Goal: Task Accomplishment & Management: Manage account settings

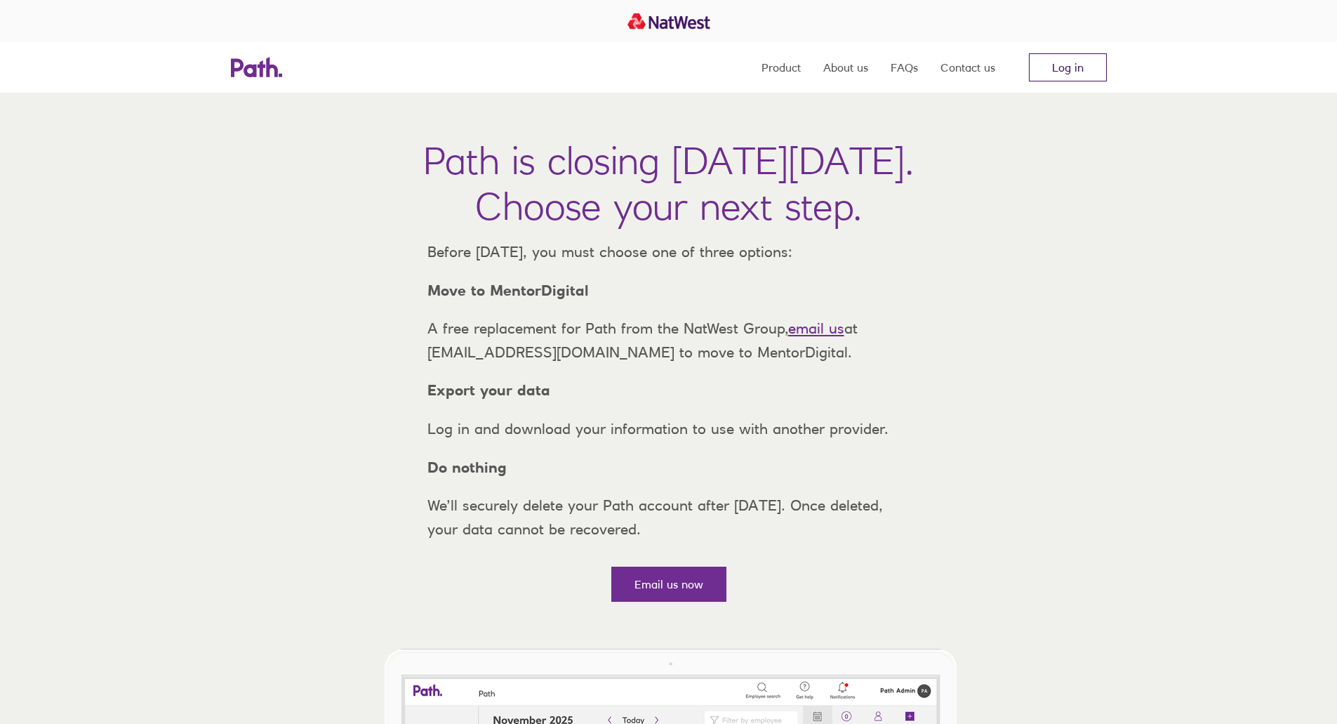
click at [1082, 56] on link "Log in" at bounding box center [1068, 67] width 78 height 28
click at [1055, 79] on link "Log in" at bounding box center [1068, 67] width 78 height 28
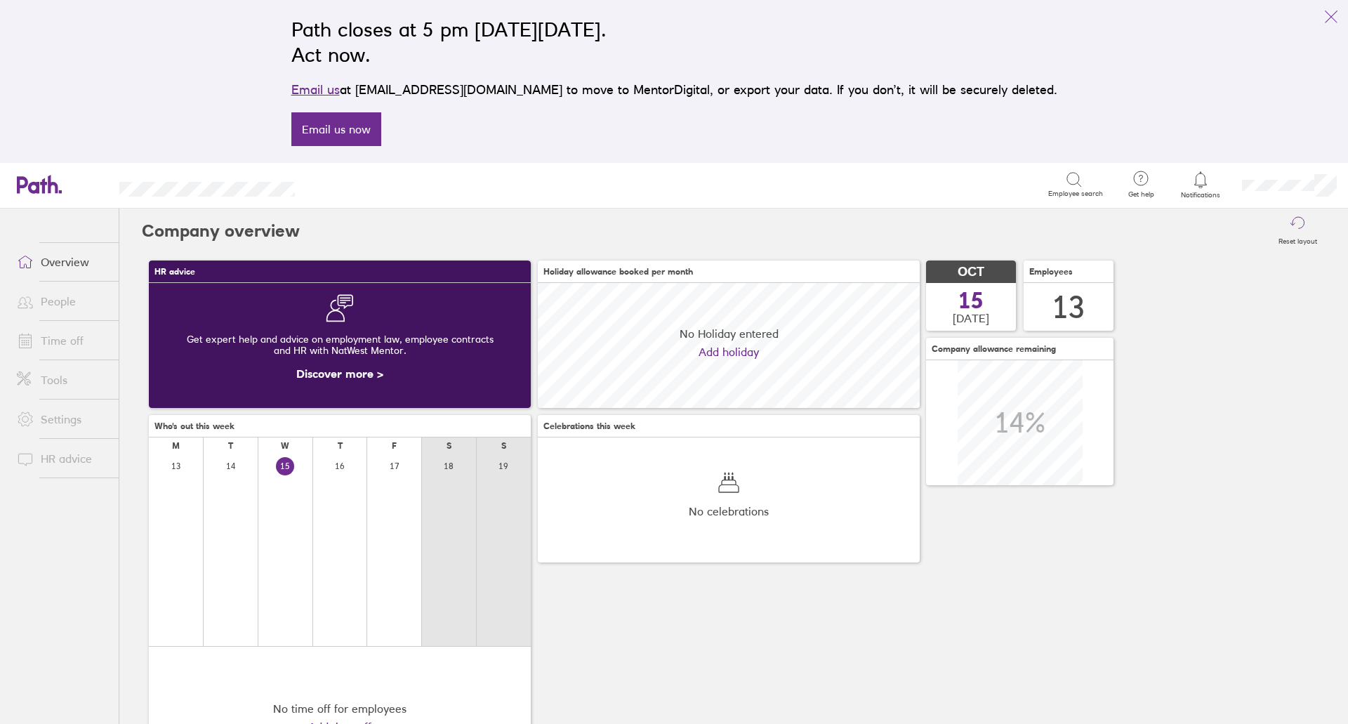
scroll to position [125, 382]
click at [74, 350] on link "Time off" at bounding box center [62, 340] width 113 height 28
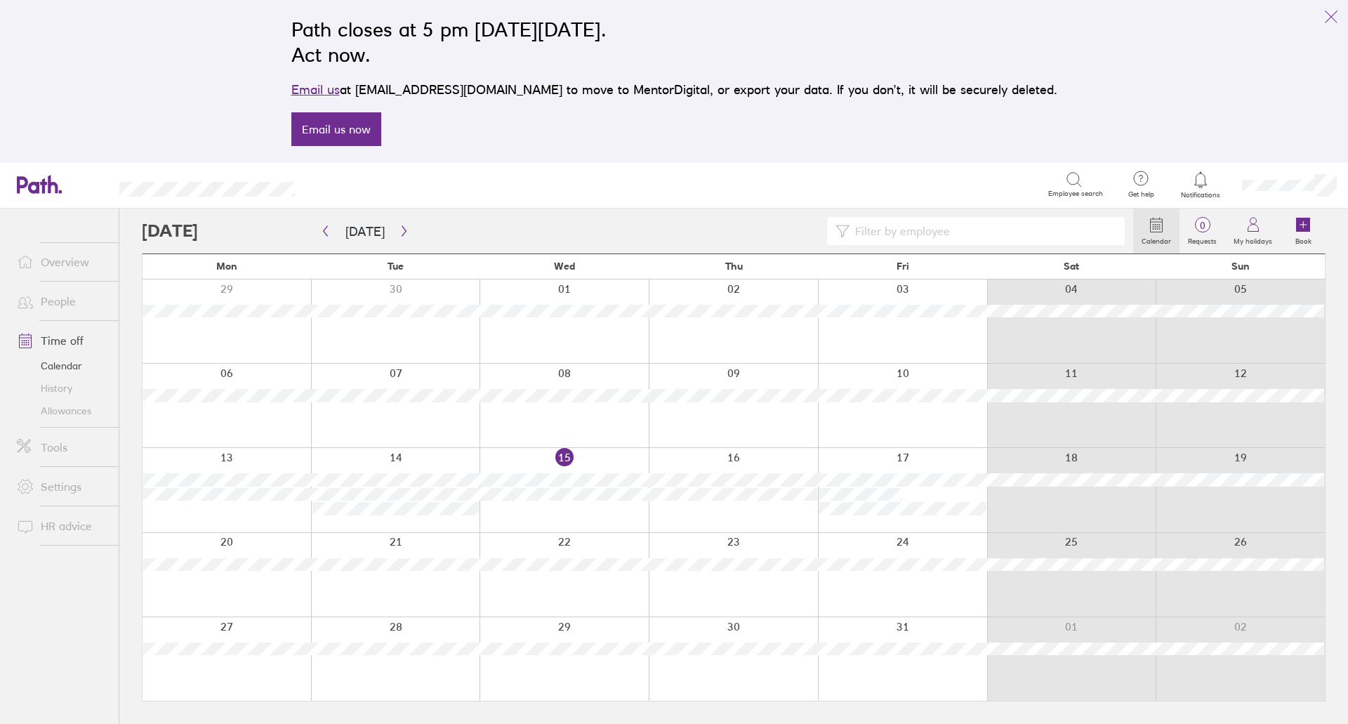
click at [207, 507] on div at bounding box center [227, 490] width 168 height 84
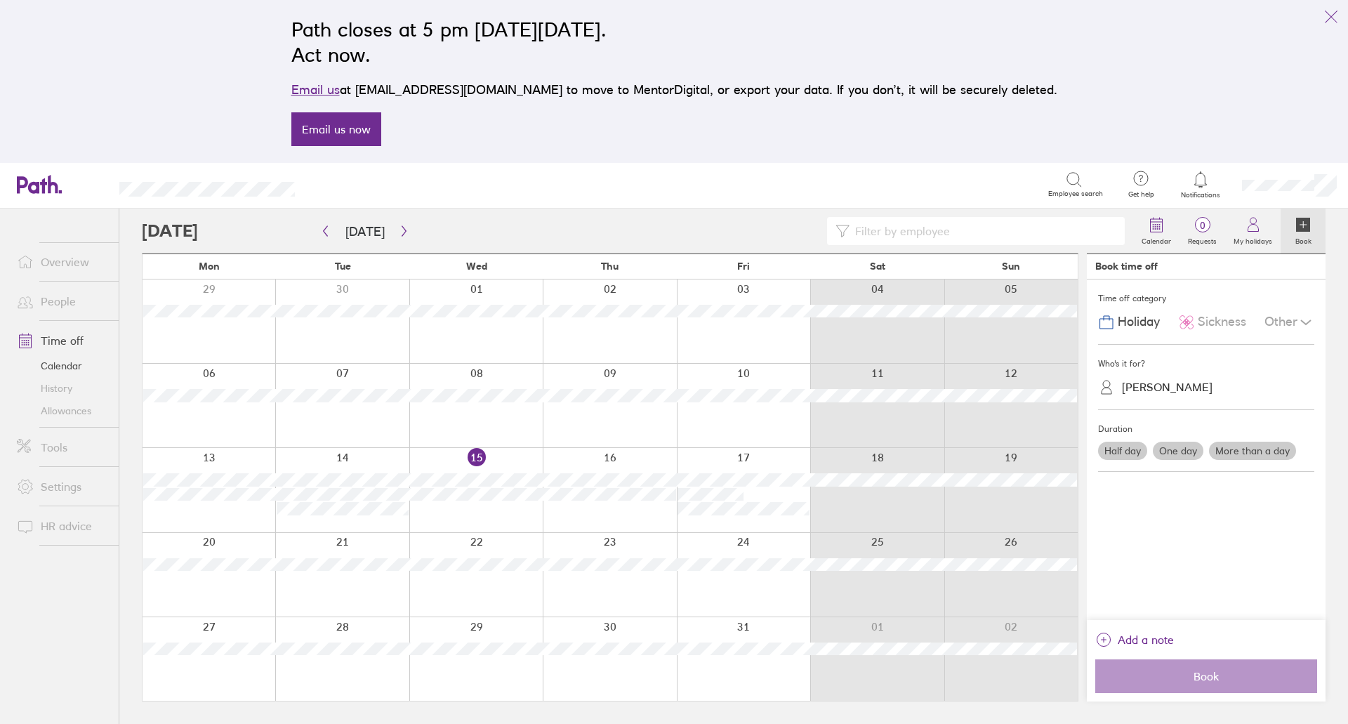
click at [1186, 380] on div "Kate Hooper" at bounding box center [1214, 387] width 199 height 22
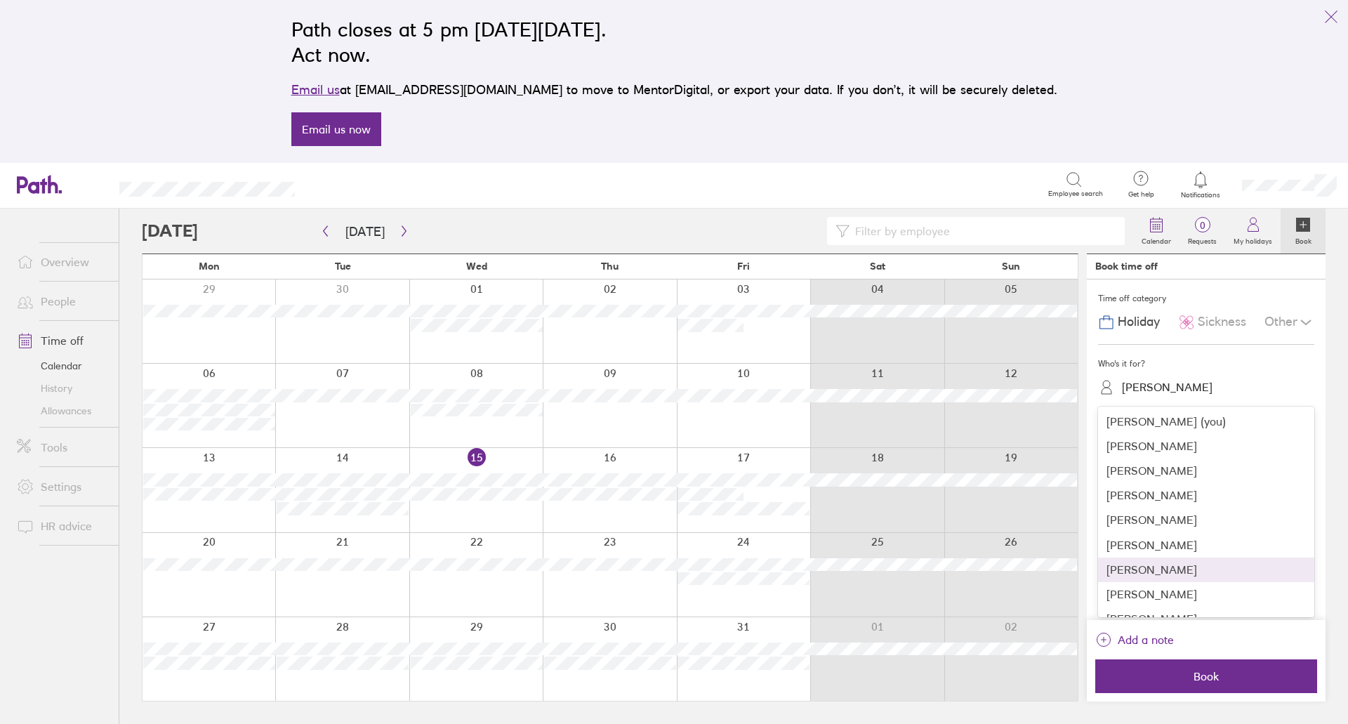
click at [1168, 573] on div "Lauren Herzog" at bounding box center [1206, 569] width 216 height 25
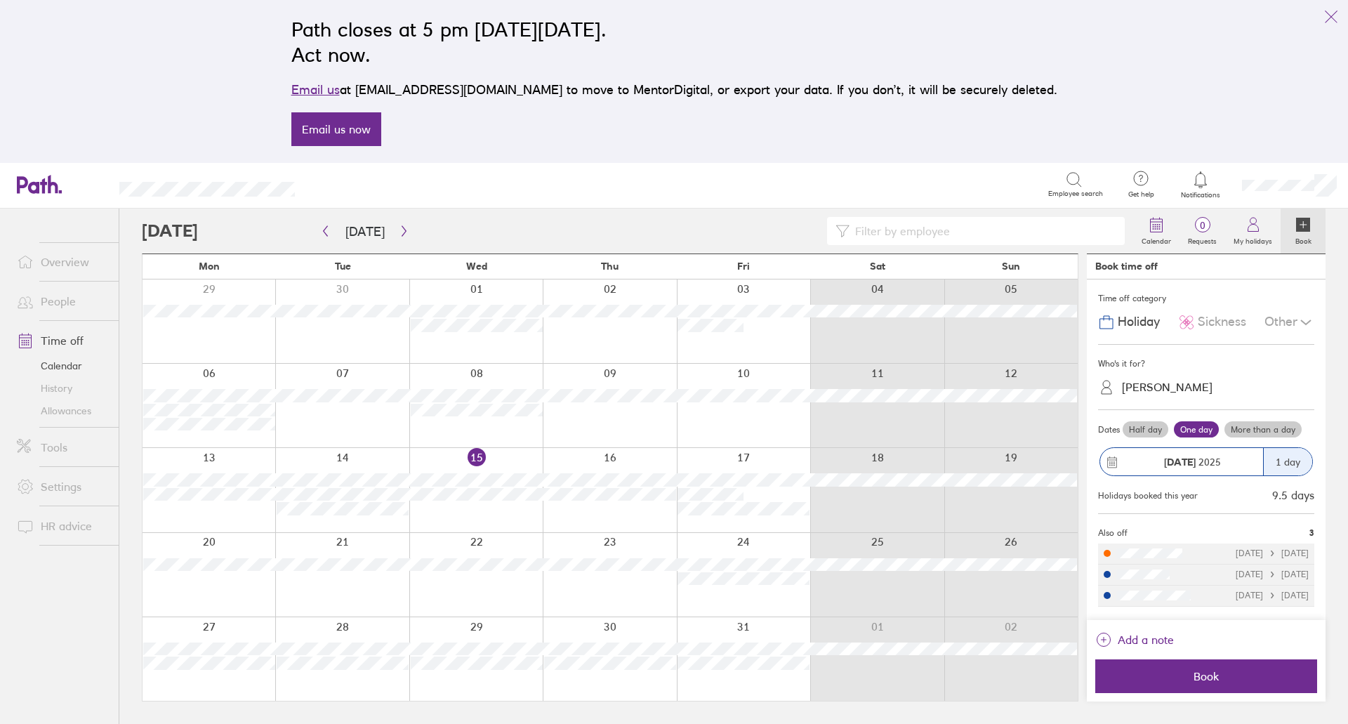
click at [1214, 324] on span "Sickness" at bounding box center [1222, 322] width 48 height 15
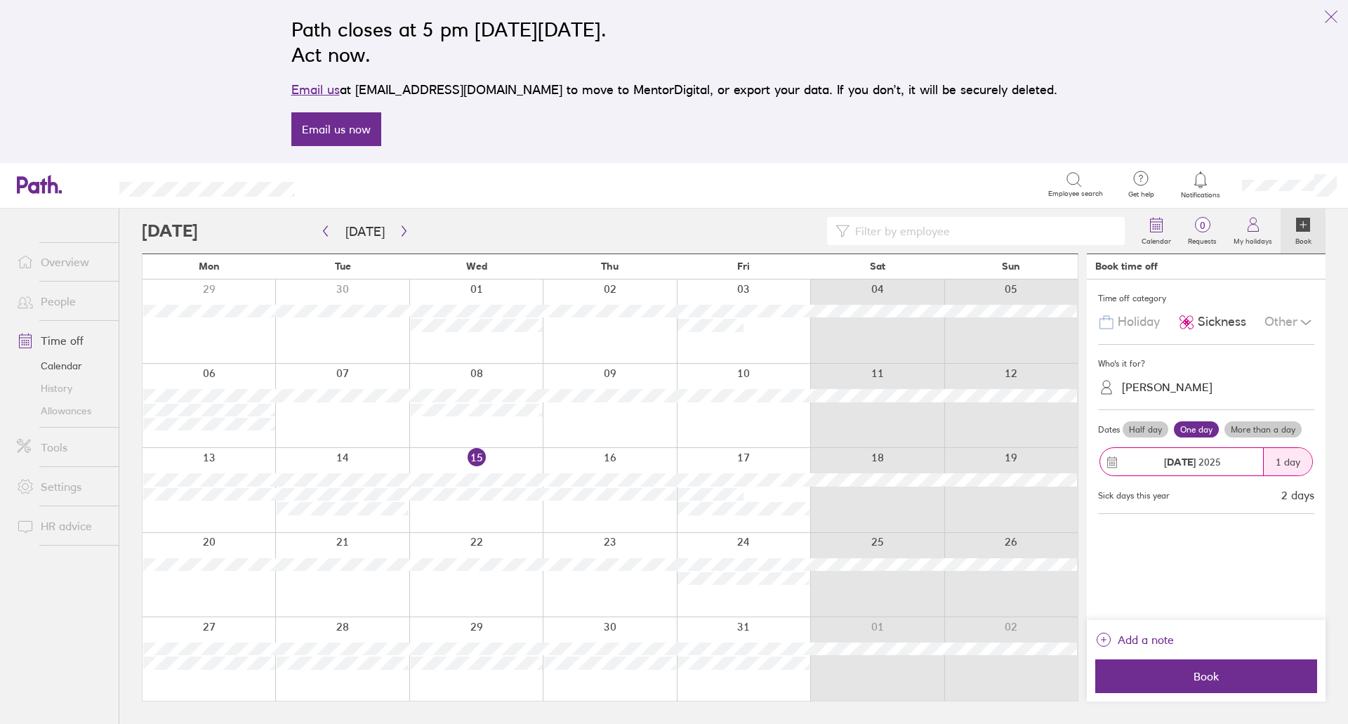
click at [1267, 432] on label "More than a day" at bounding box center [1262, 429] width 77 height 17
click at [0, 0] on input "More than a day" at bounding box center [0, 0] width 0 height 0
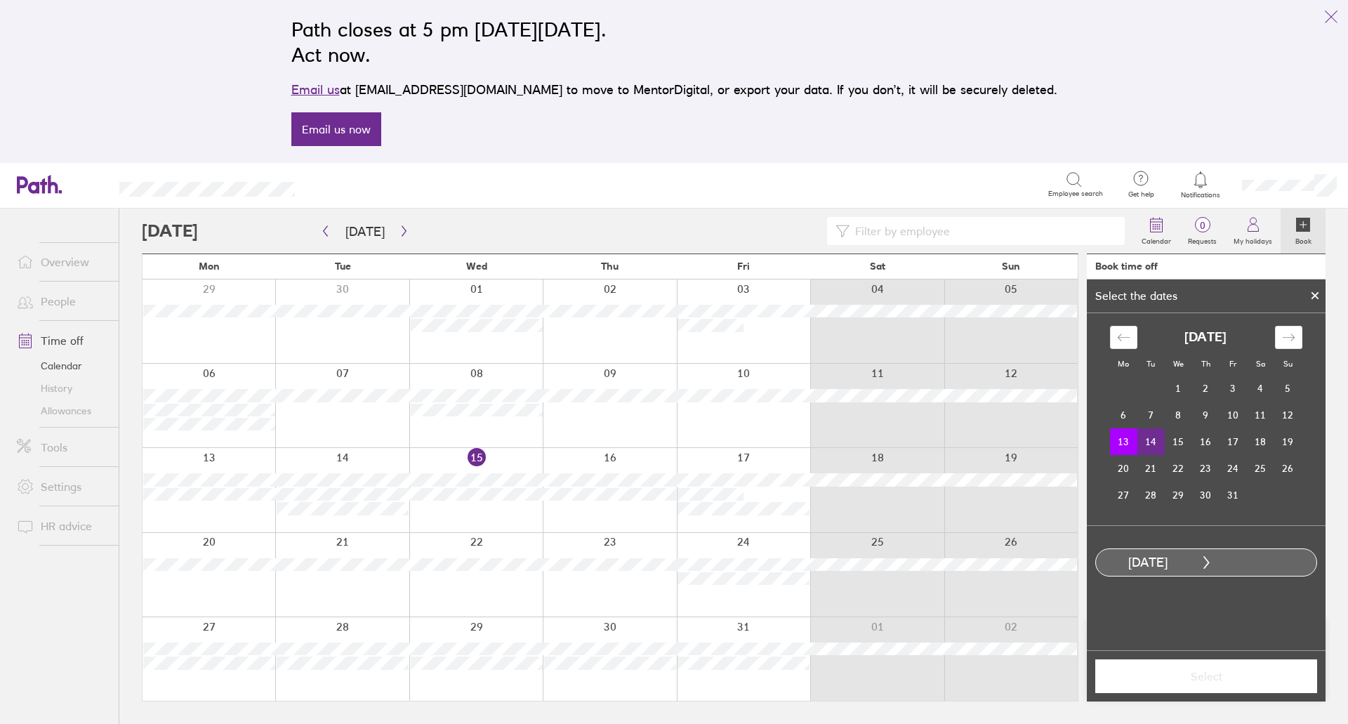
click at [1146, 436] on td "14" at bounding box center [1150, 441] width 27 height 27
click at [1219, 675] on span "Select" at bounding box center [1206, 676] width 202 height 13
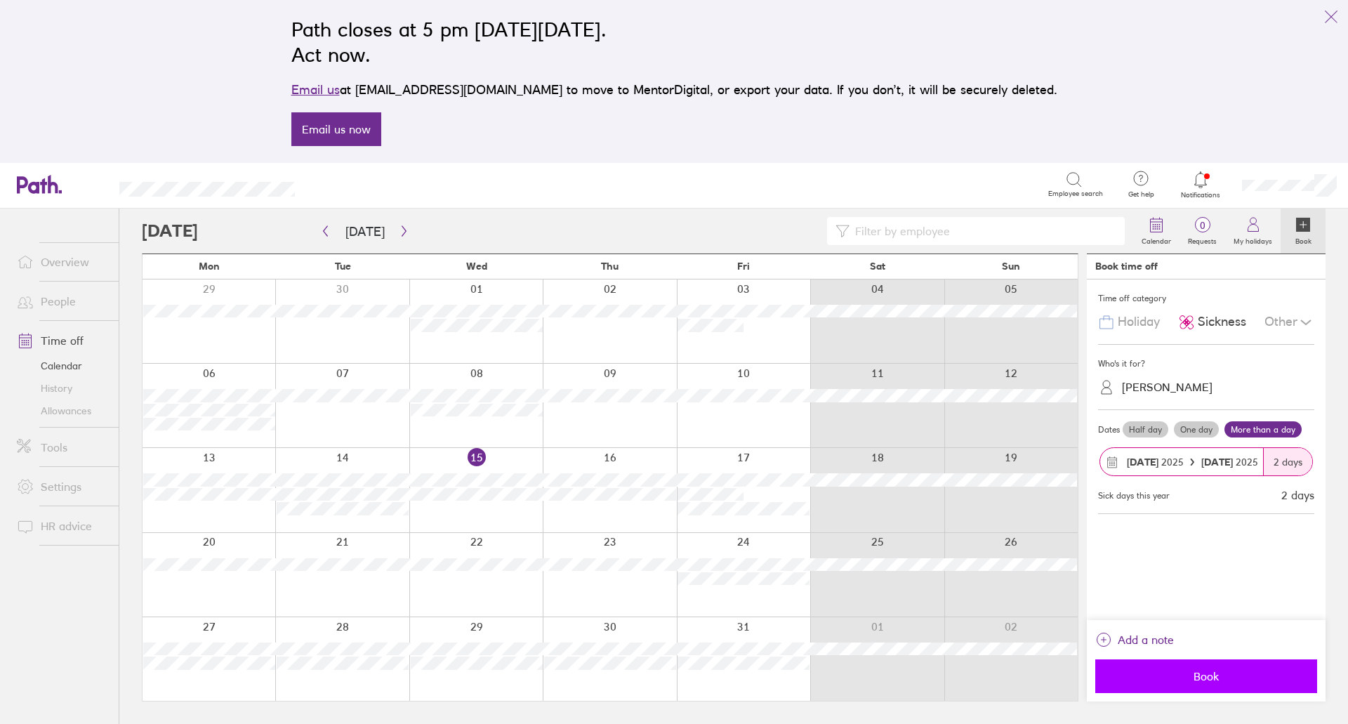
click at [1196, 678] on span "Book" at bounding box center [1206, 676] width 202 height 13
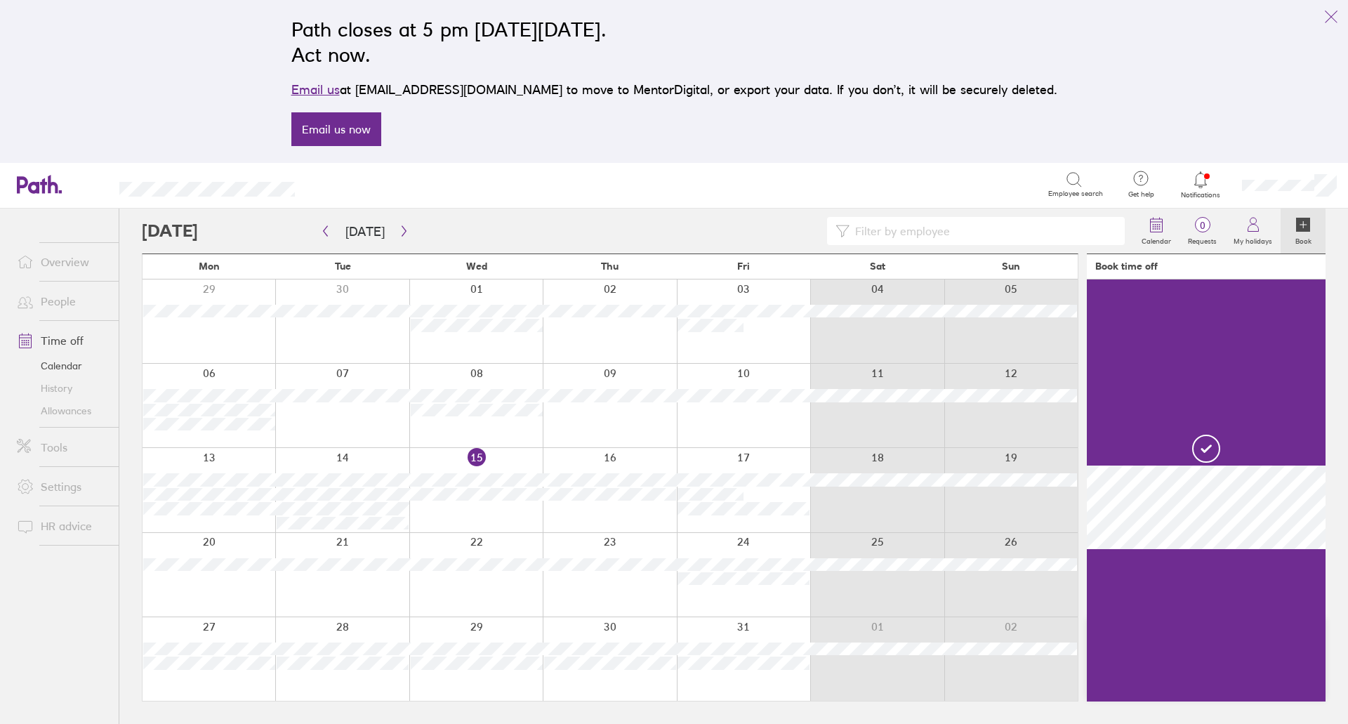
click at [487, 512] on div at bounding box center [475, 490] width 133 height 84
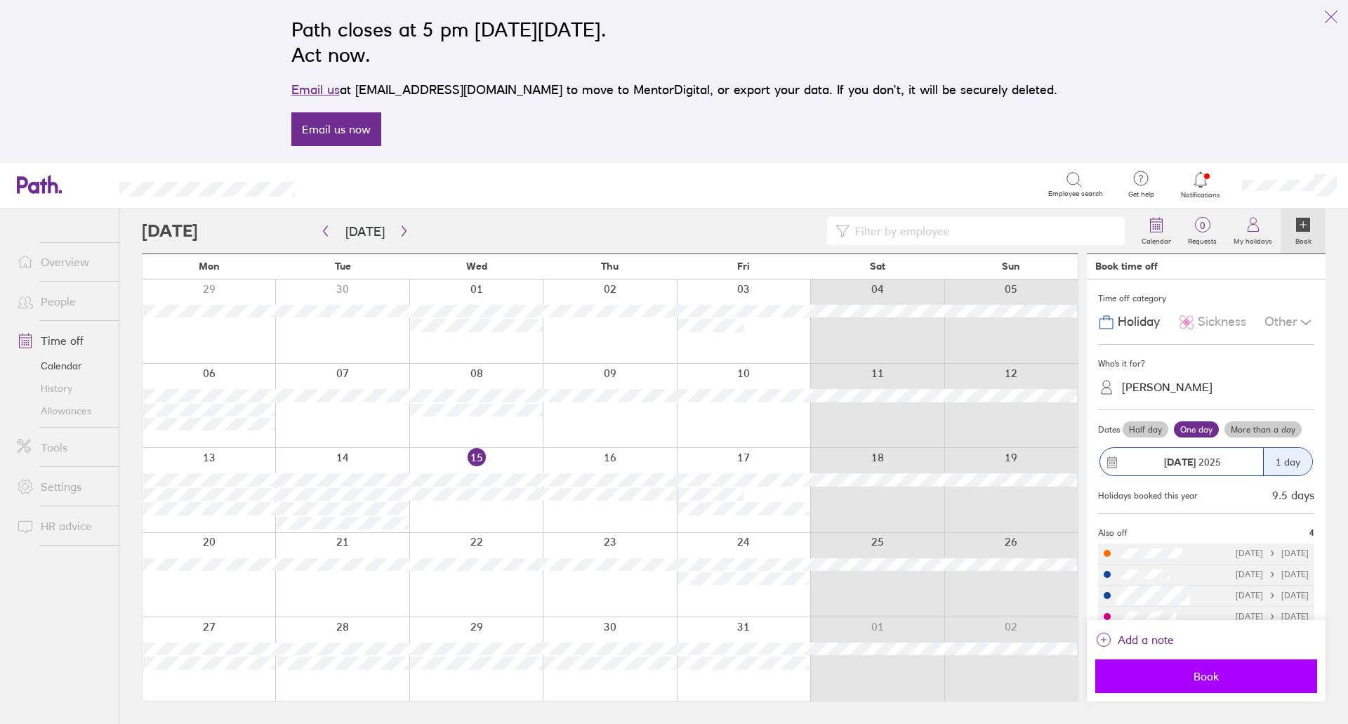
click at [1198, 680] on span "Book" at bounding box center [1206, 676] width 202 height 13
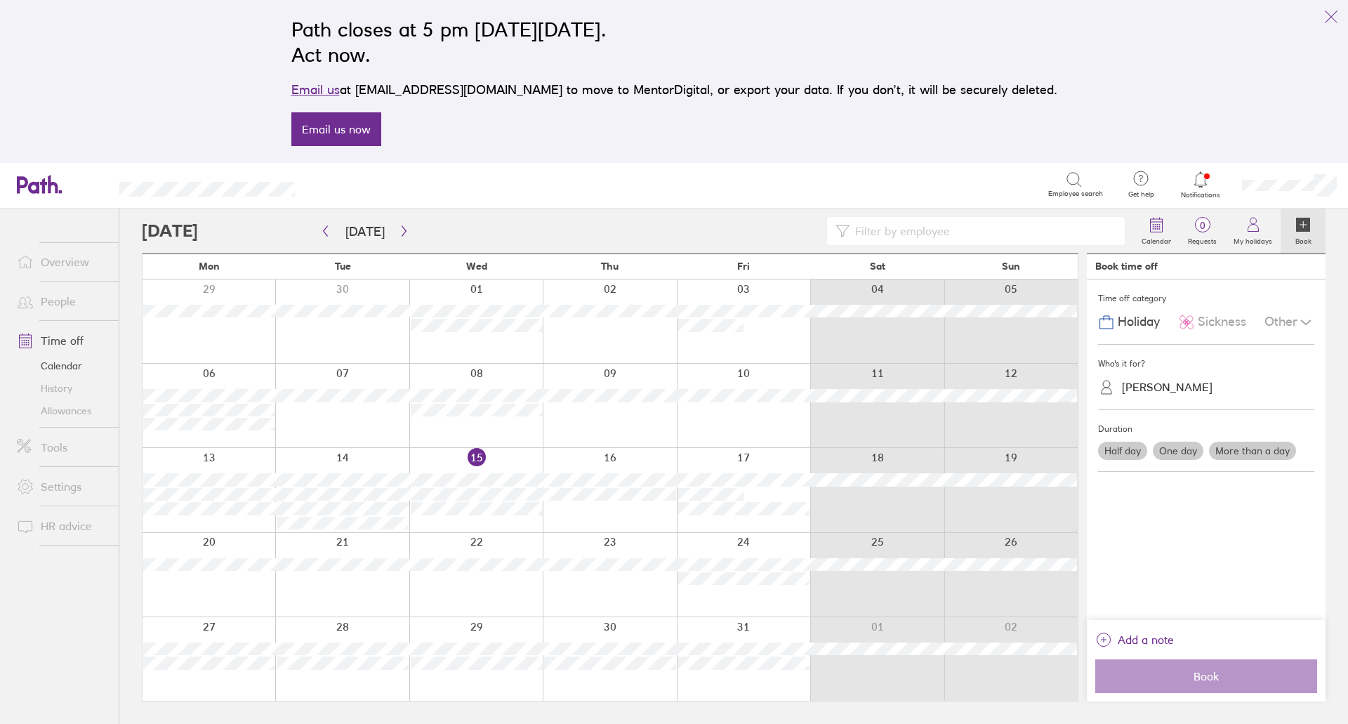
drag, startPoint x: 1249, startPoint y: 231, endPoint x: 983, endPoint y: 368, distance: 299.2
click at [1249, 232] on icon at bounding box center [1253, 224] width 17 height 17
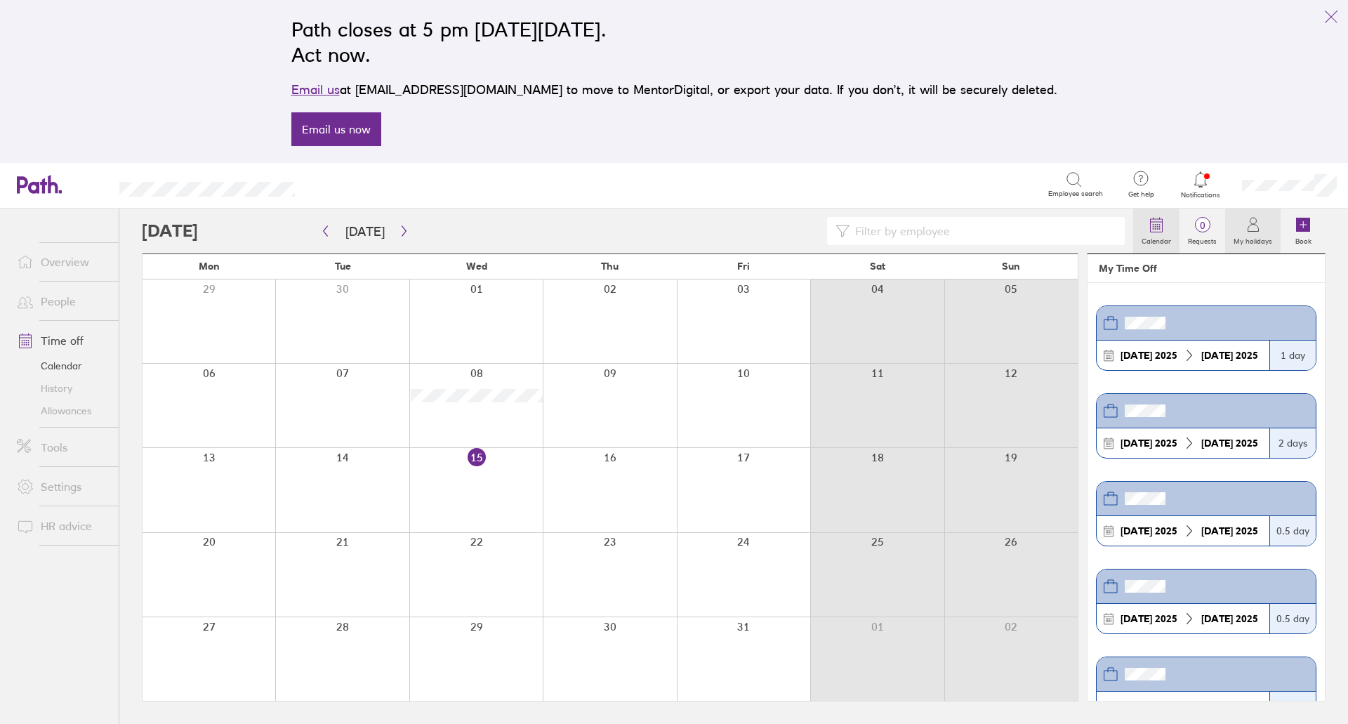
click at [1156, 233] on label "Calendar" at bounding box center [1156, 239] width 46 height 13
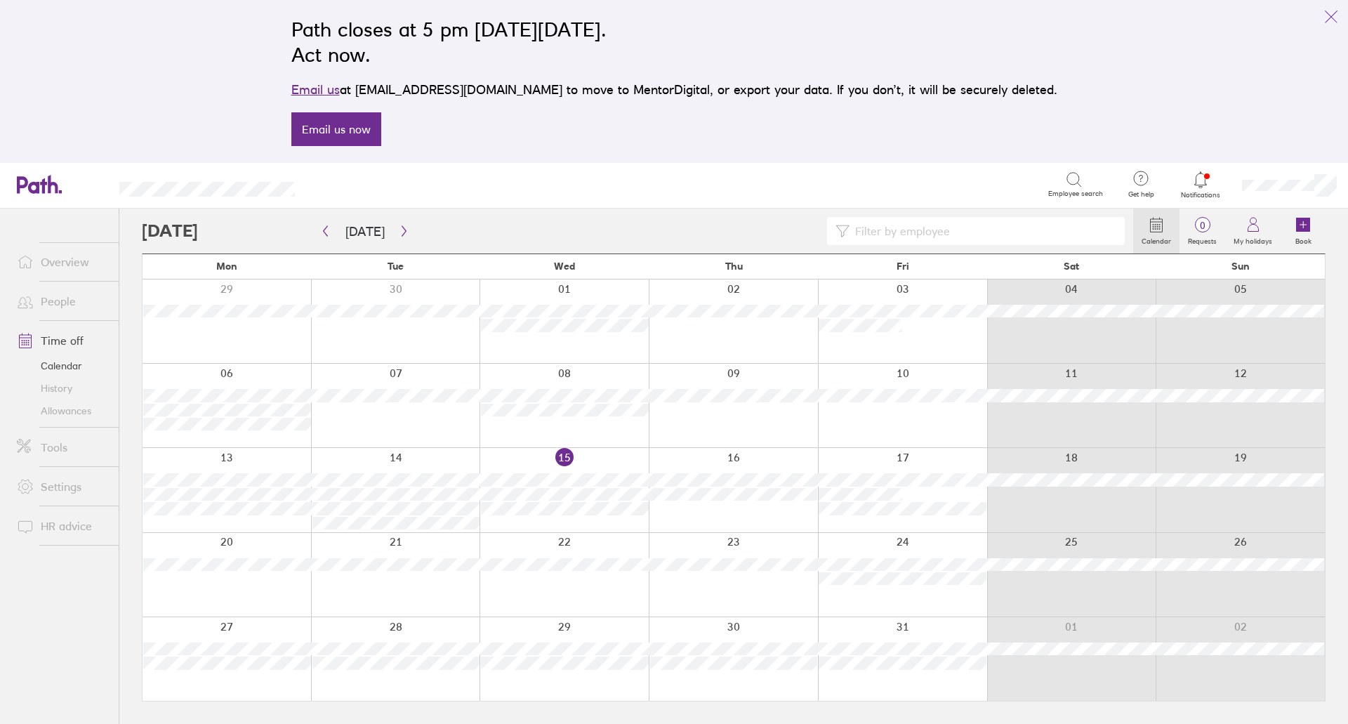
click at [69, 304] on link "People" at bounding box center [62, 301] width 113 height 28
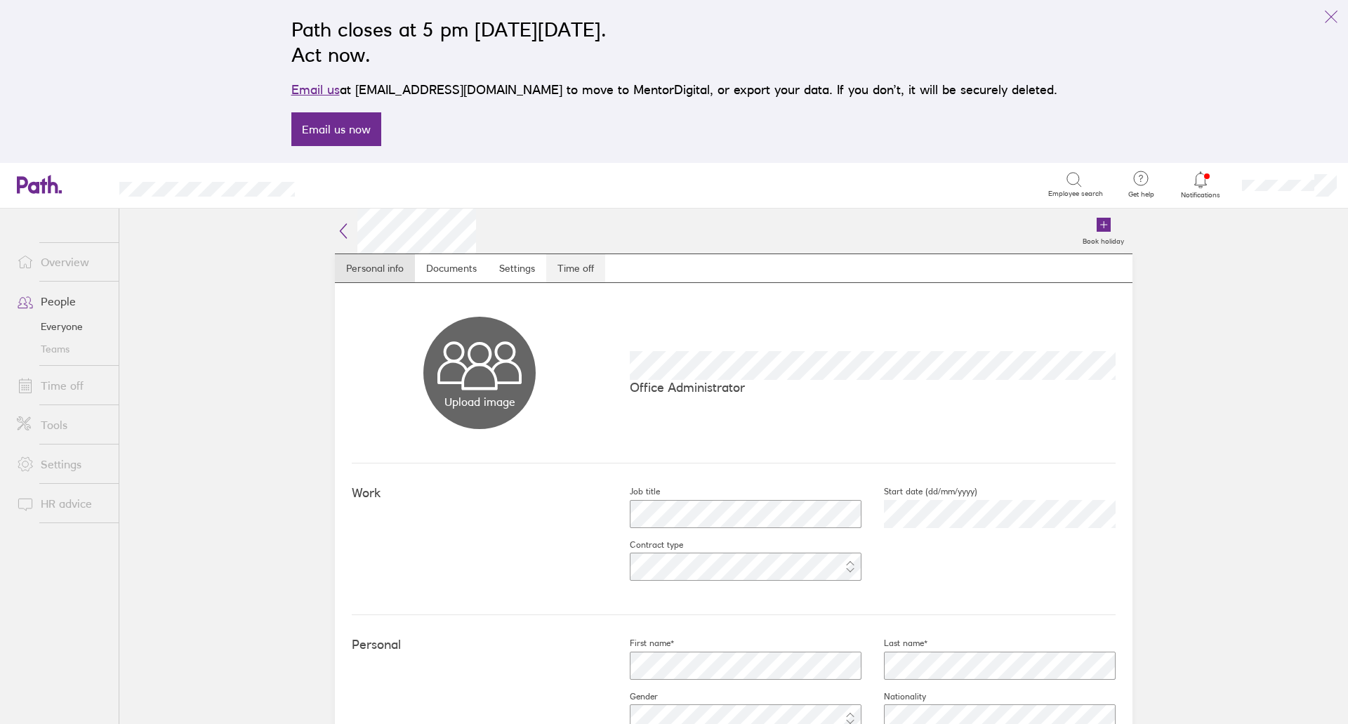
click at [562, 266] on link "Time off" at bounding box center [575, 268] width 59 height 28
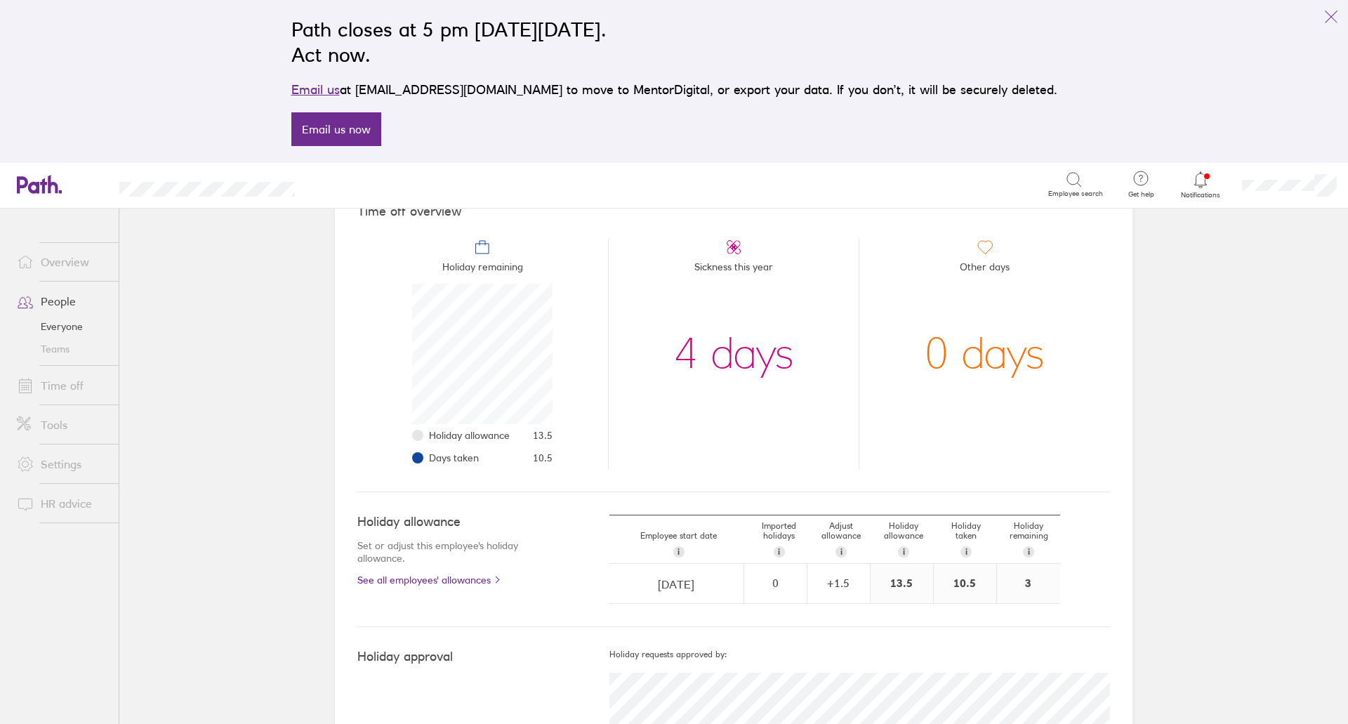
scroll to position [198, 0]
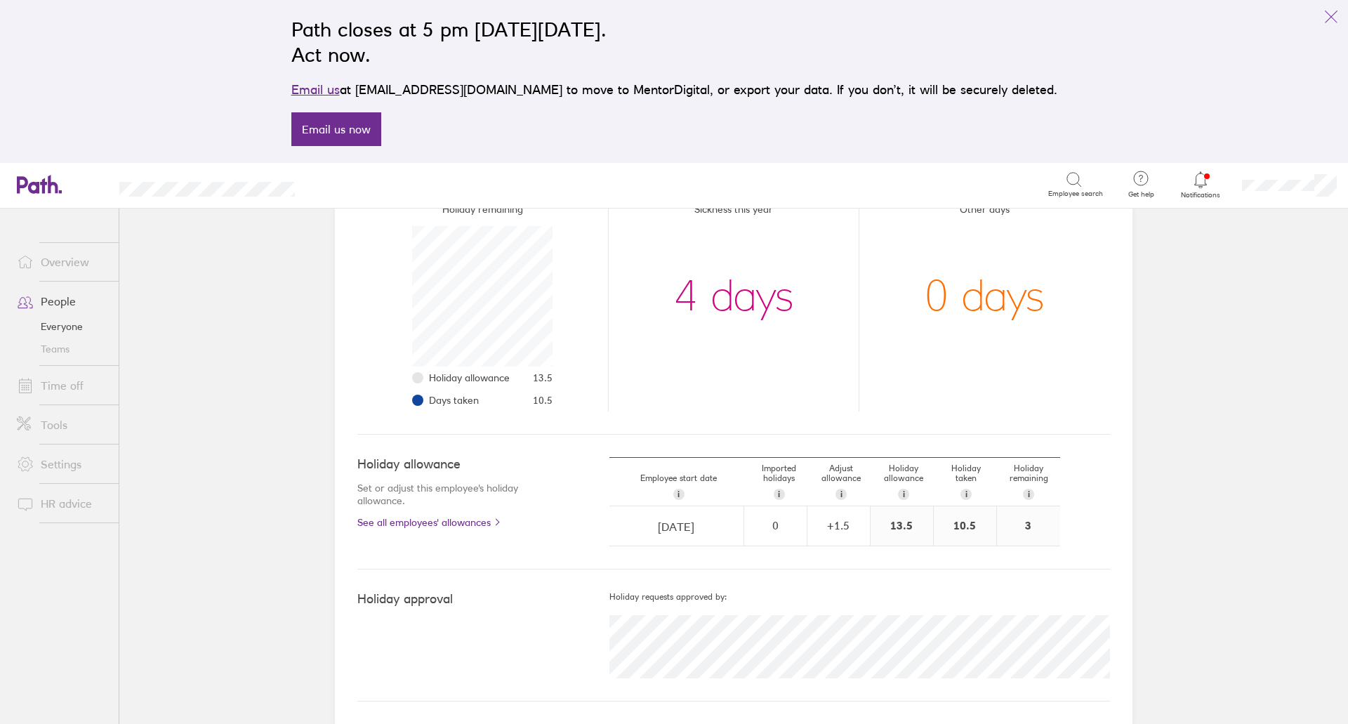
click at [70, 303] on link "People" at bounding box center [62, 301] width 113 height 28
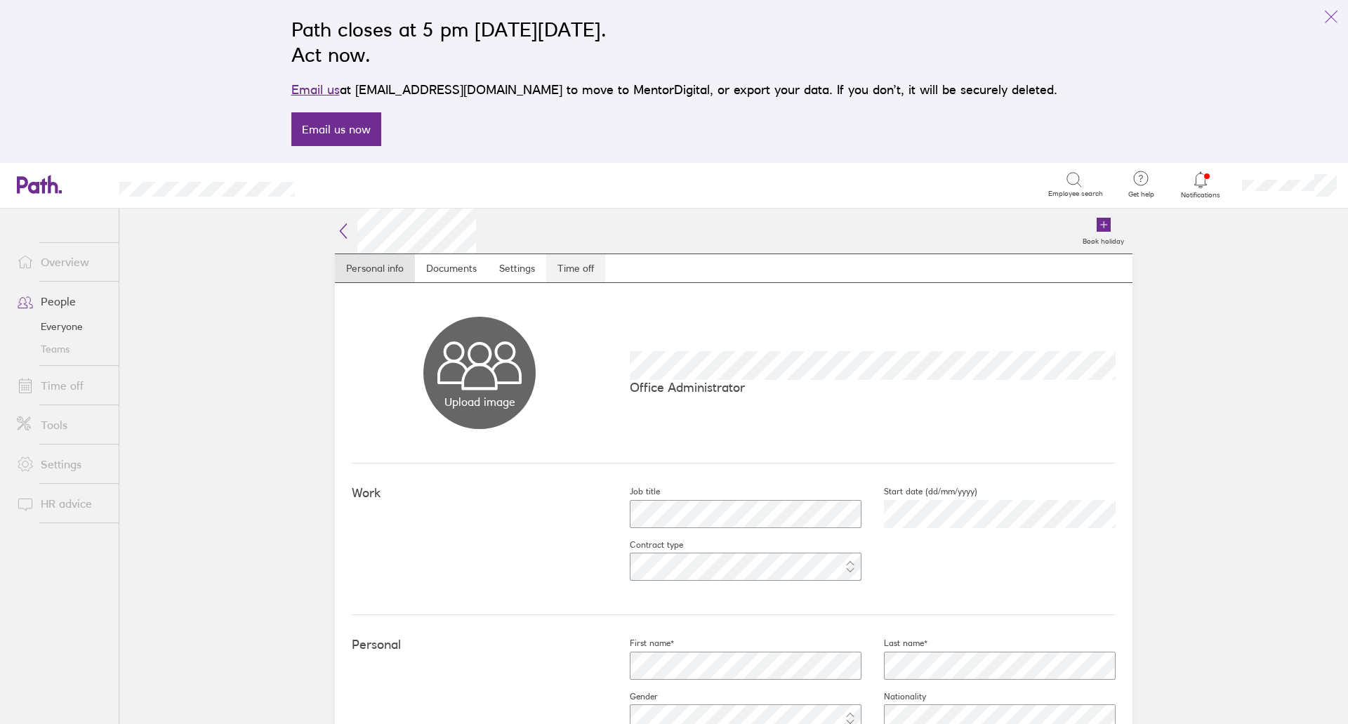
click at [584, 267] on link "Time off" at bounding box center [575, 268] width 59 height 28
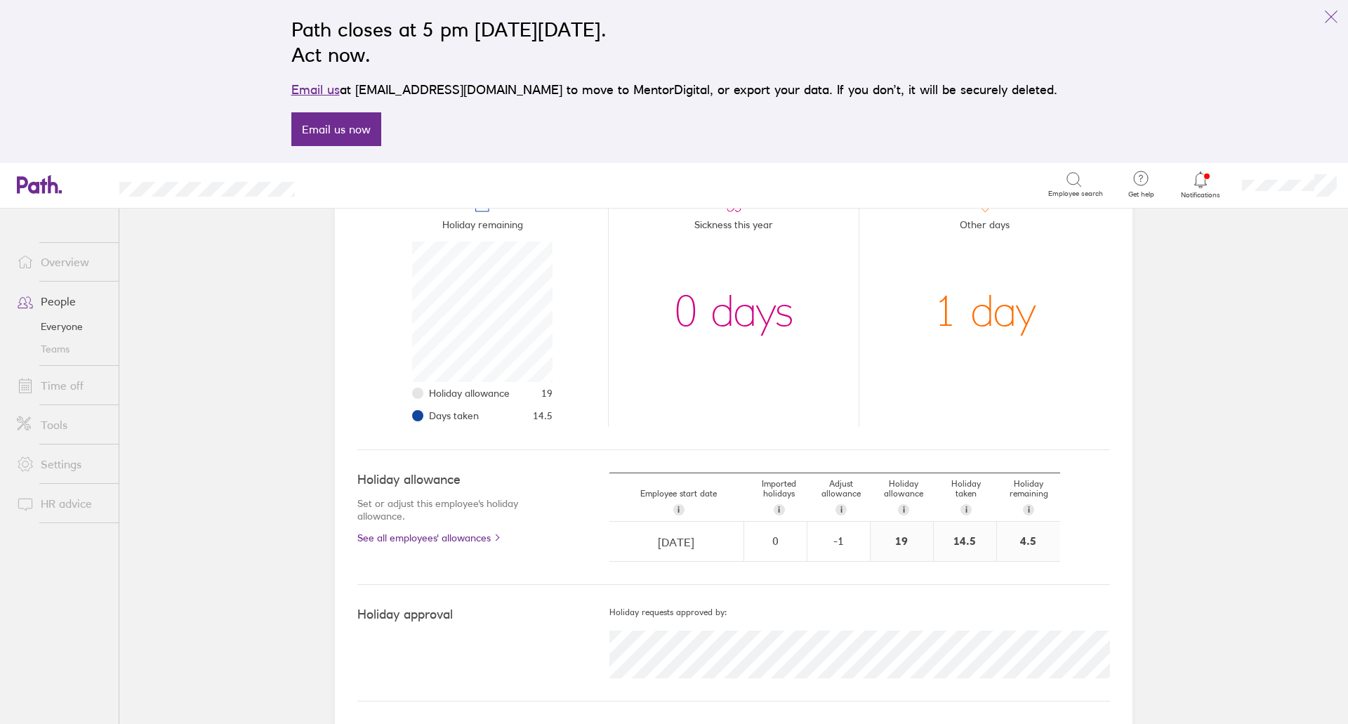
scroll to position [112, 0]
